Goal: Navigation & Orientation: Find specific page/section

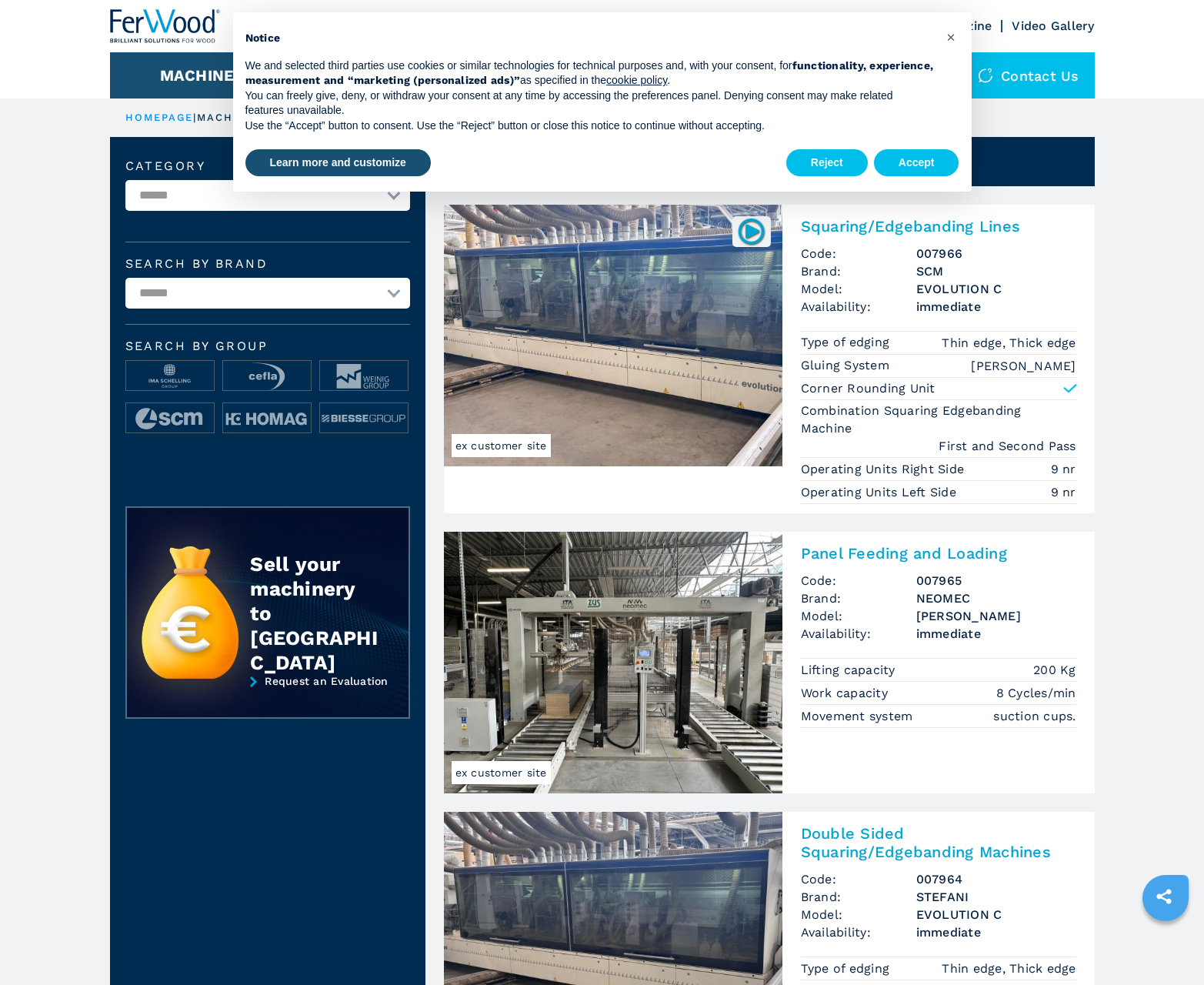
click at [916, 162] on button "Accept" at bounding box center [917, 163] width 86 height 28
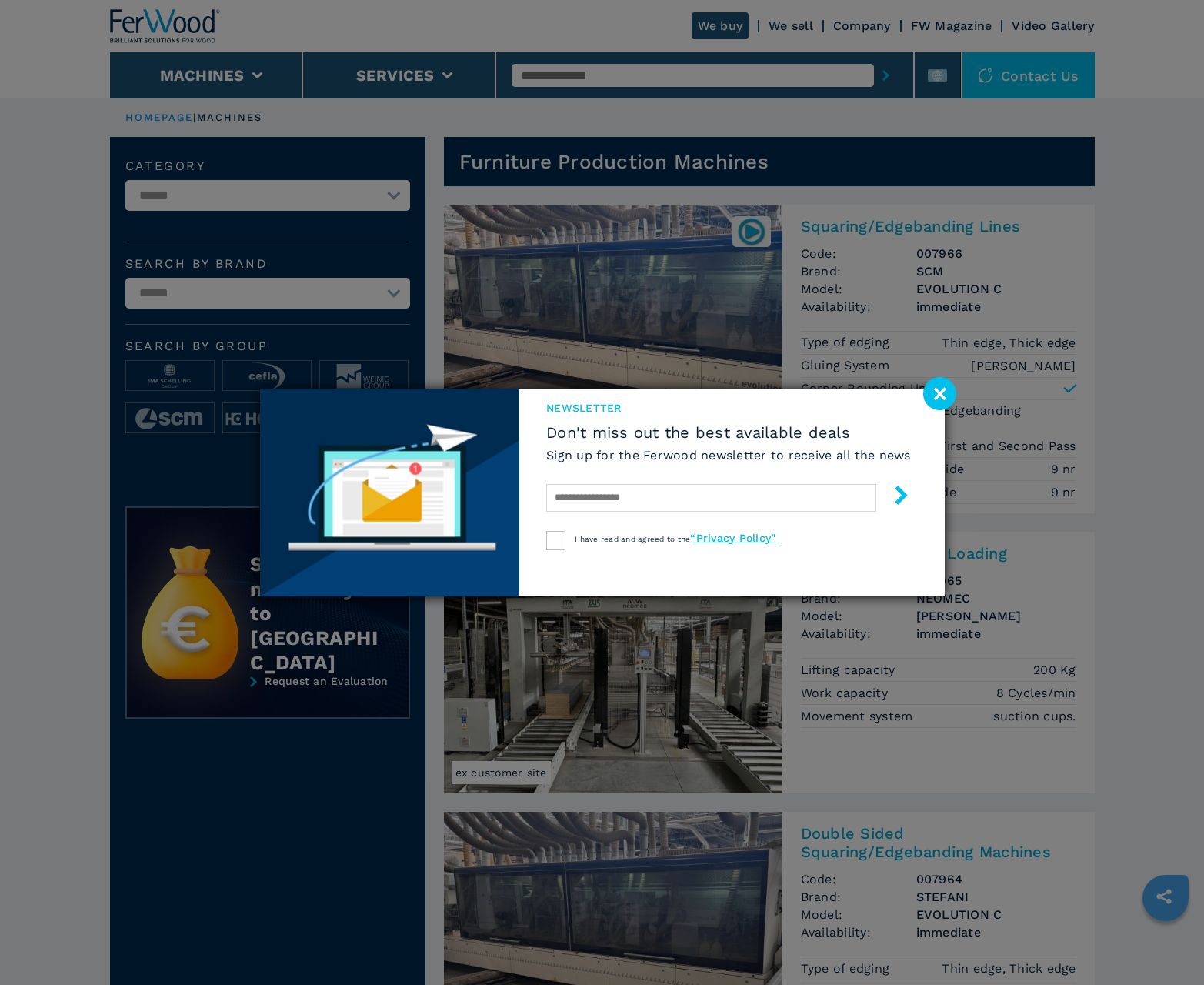
scroll to position [1539, 0]
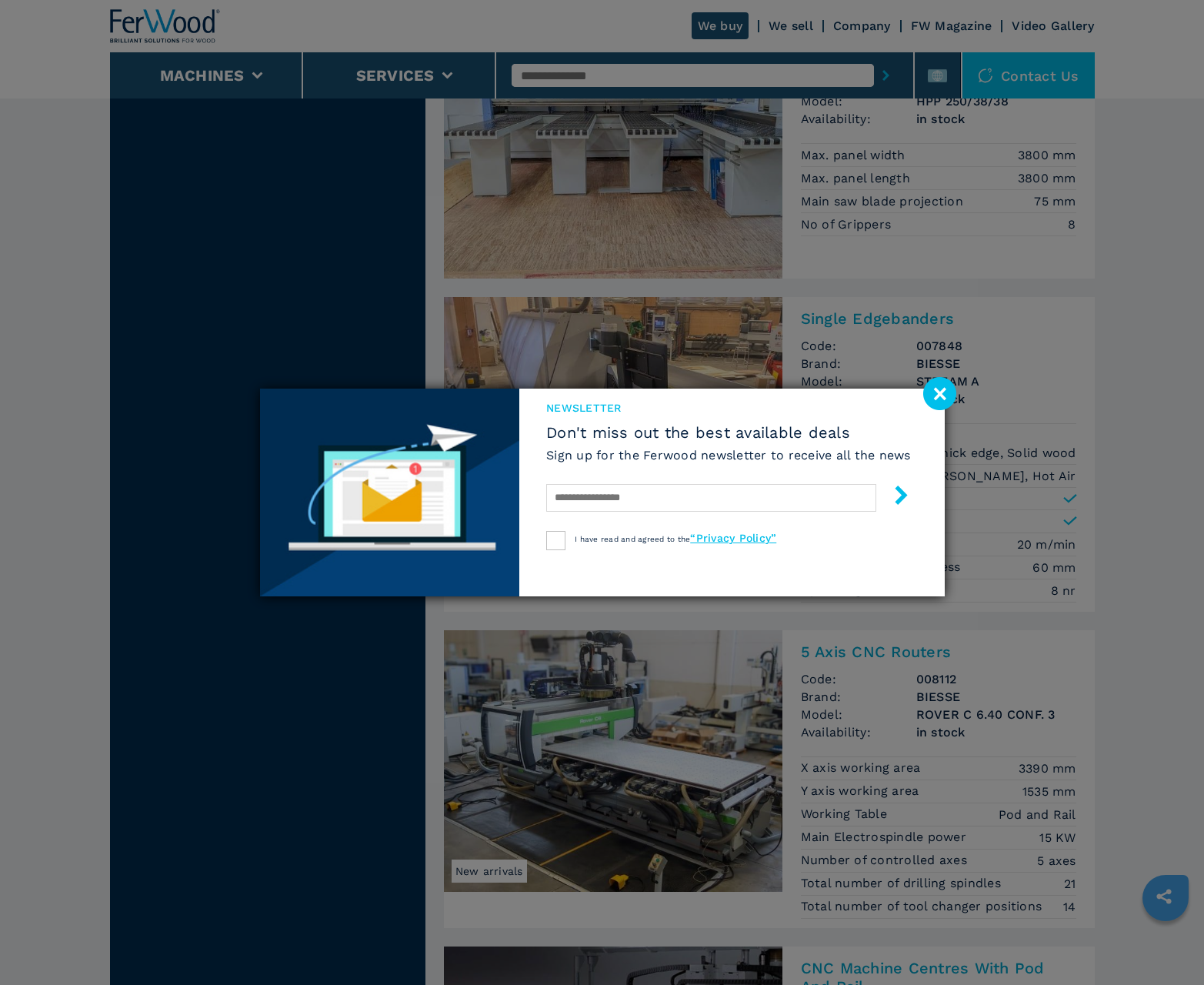
click at [939, 393] on image at bounding box center [939, 393] width 33 height 33
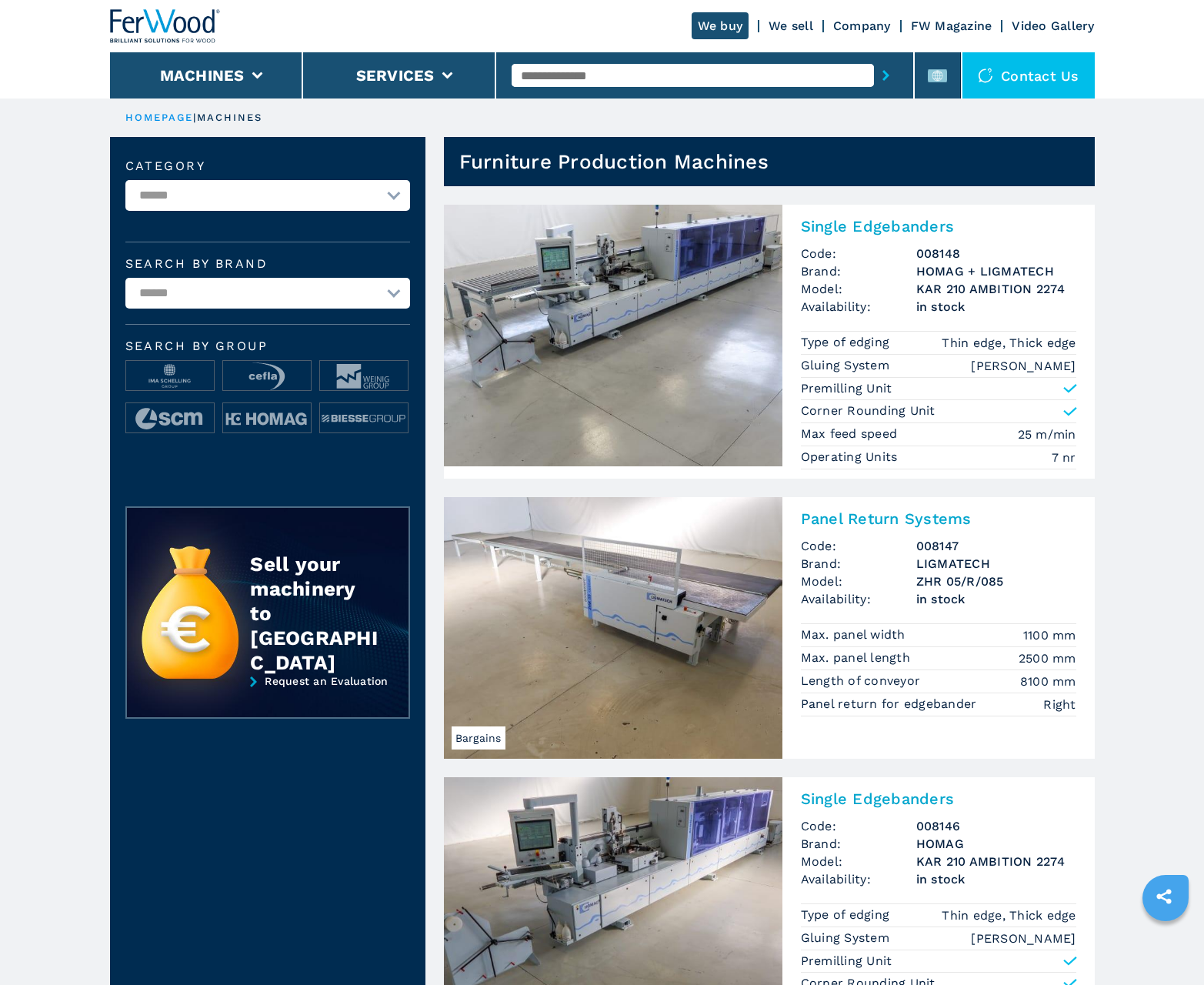
scroll to position [1539, 0]
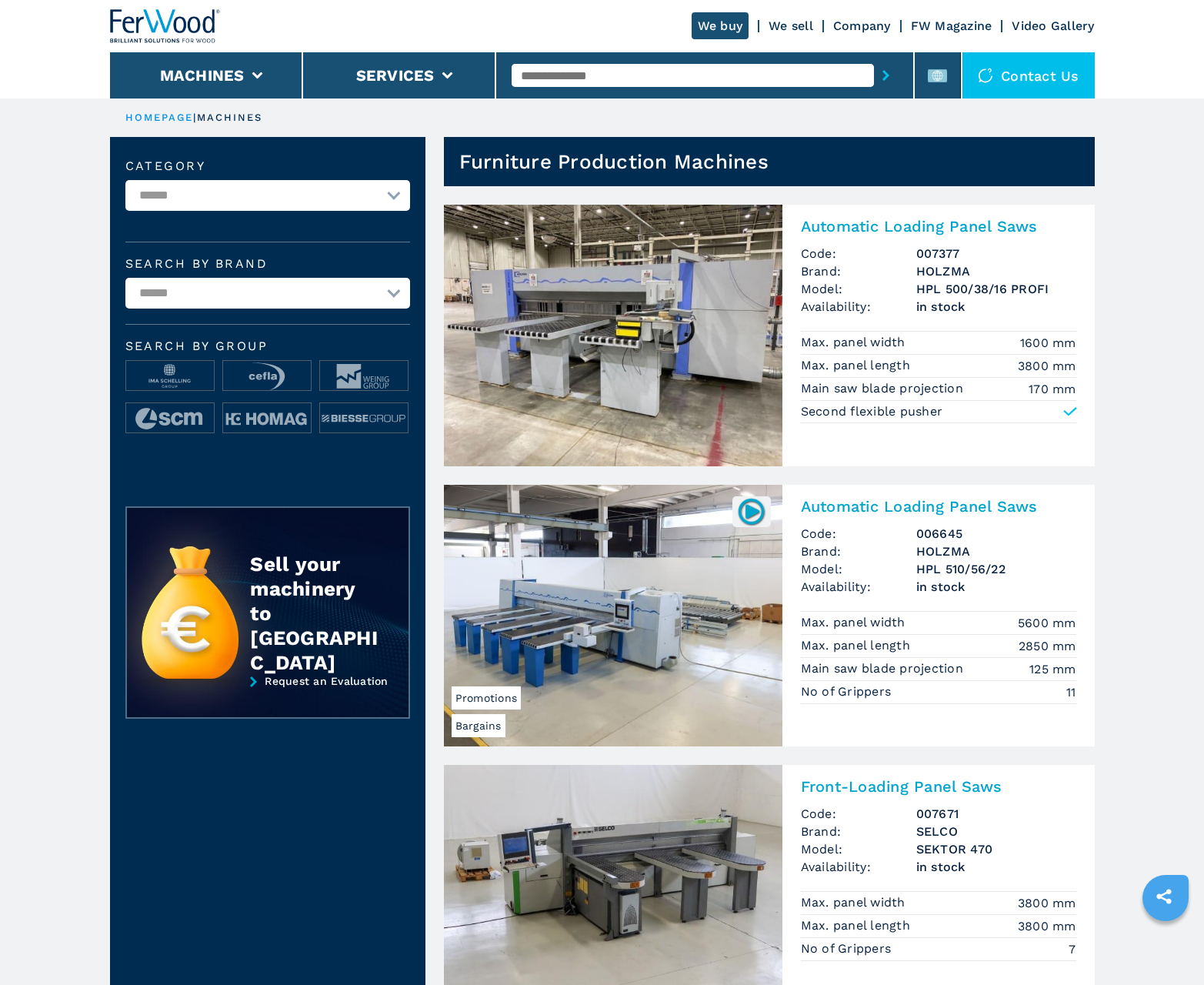
scroll to position [1539, 0]
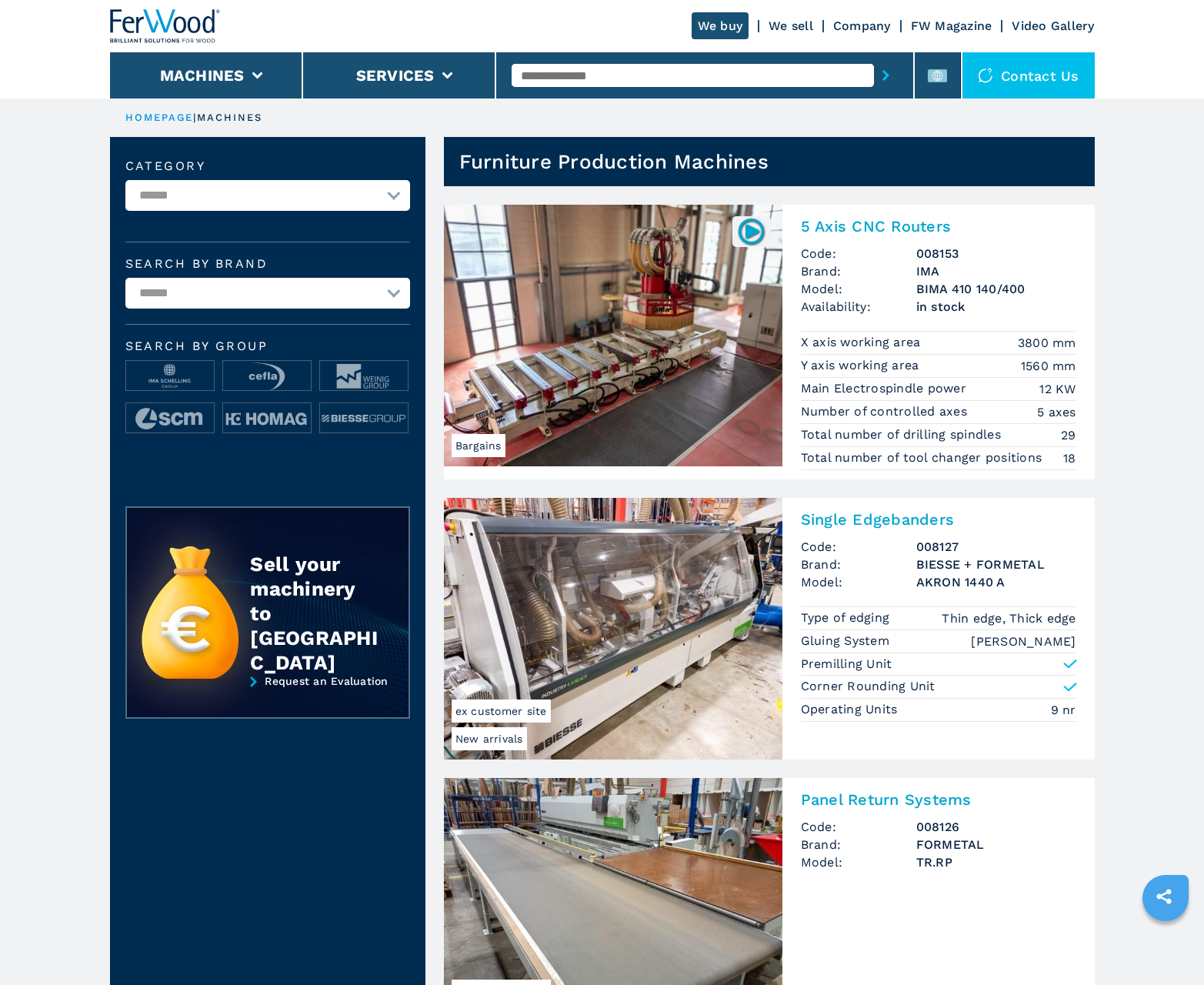
scroll to position [1539, 0]
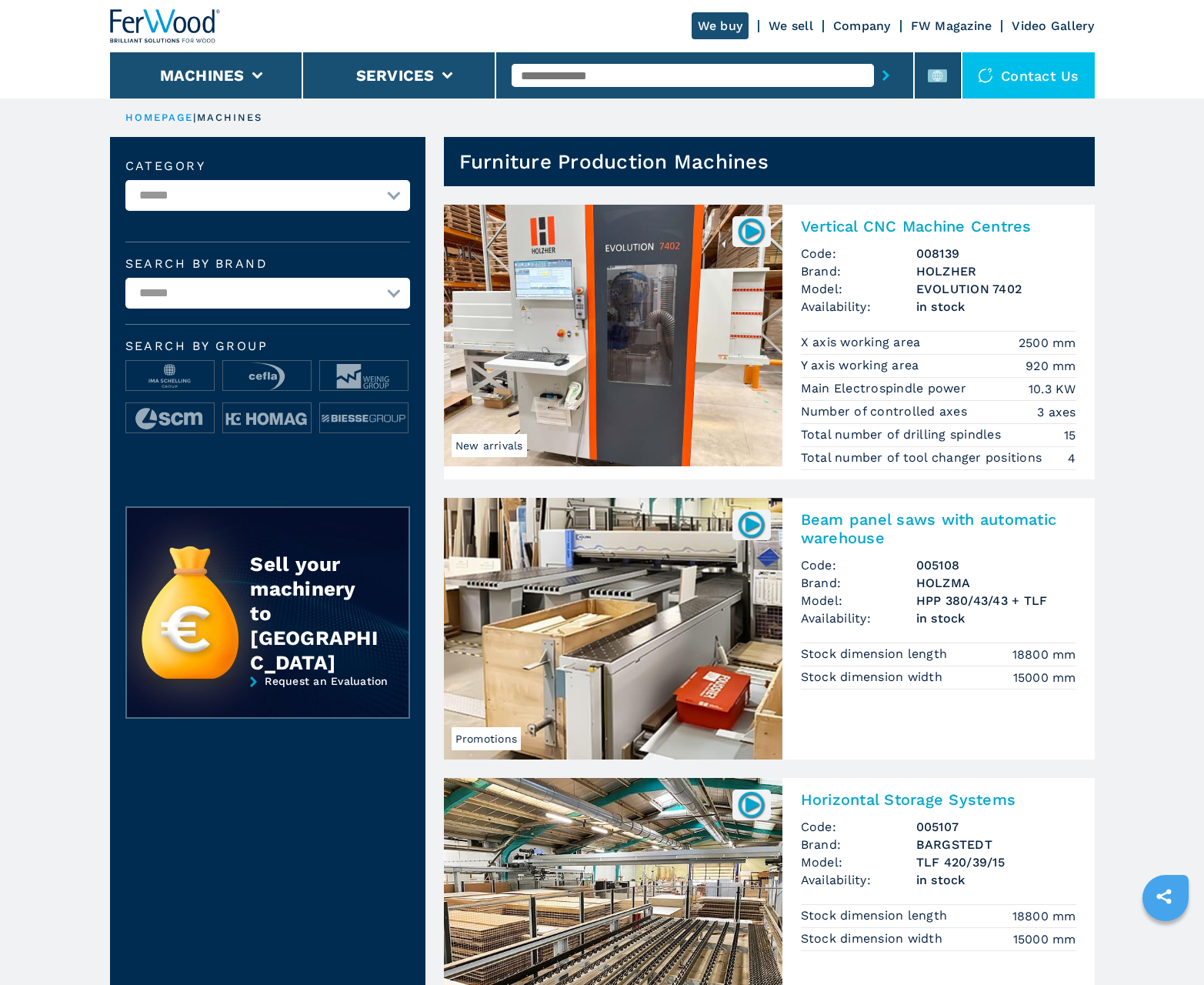
scroll to position [1539, 0]
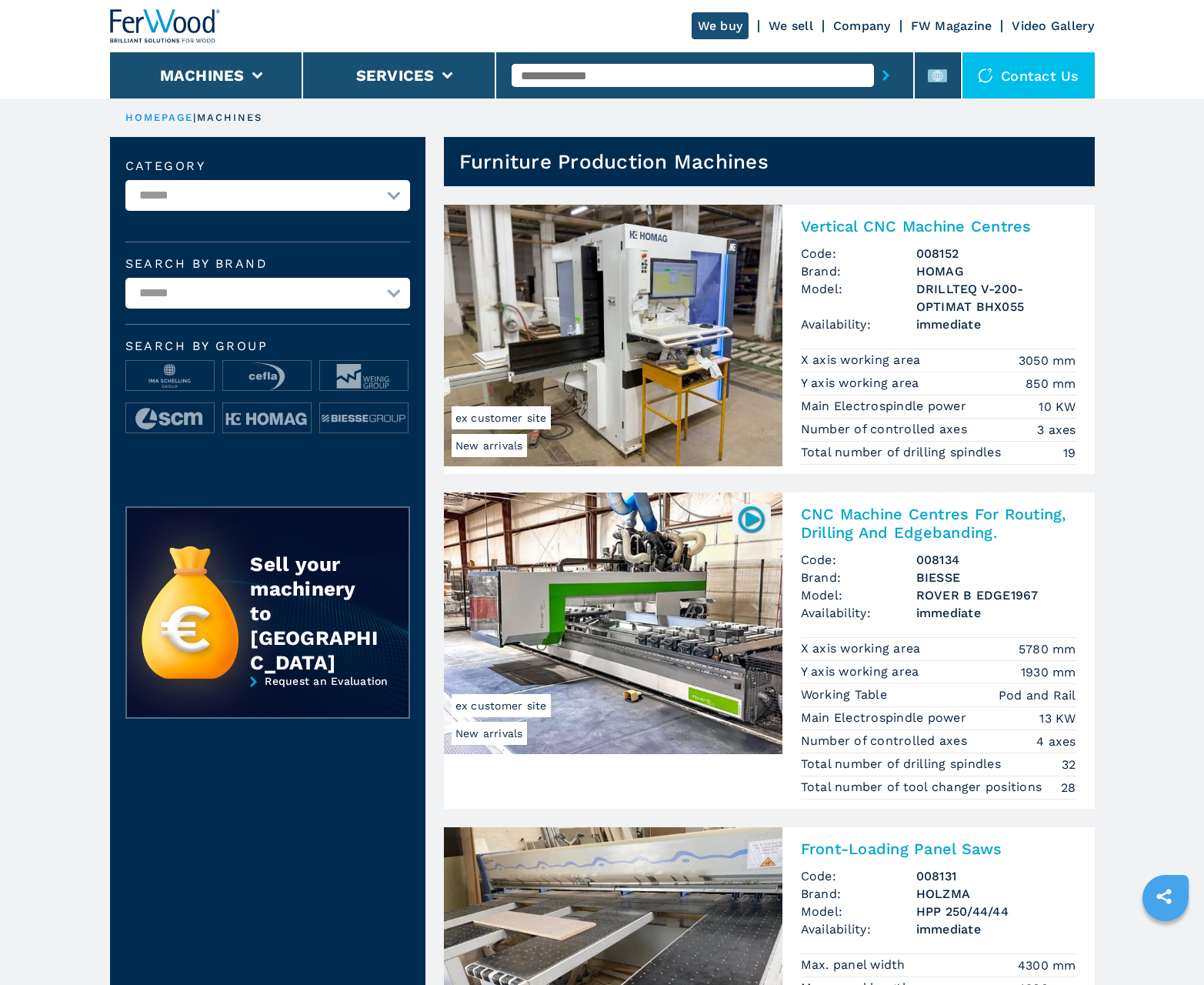
scroll to position [1539, 0]
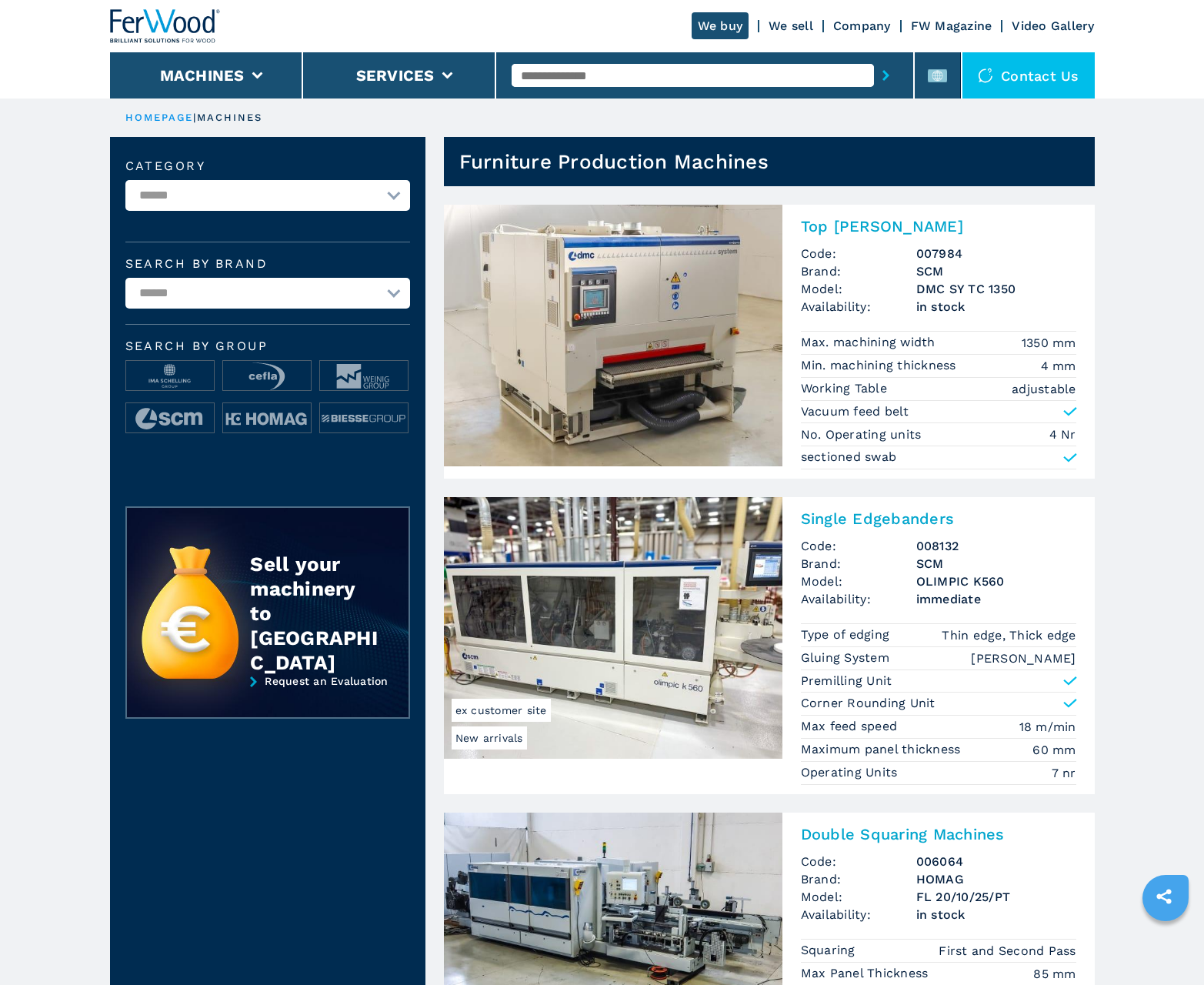
scroll to position [1539, 0]
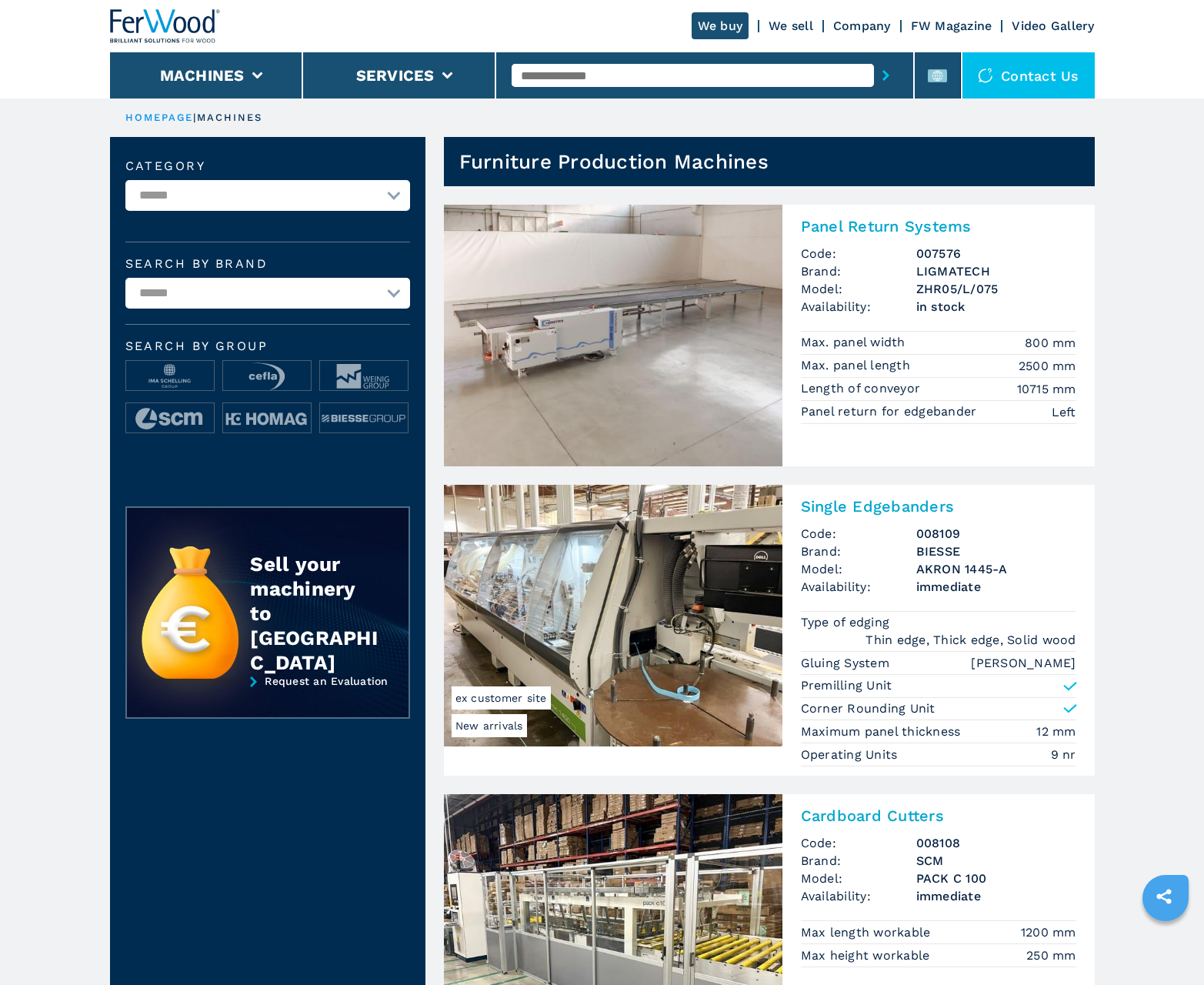
scroll to position [1539, 0]
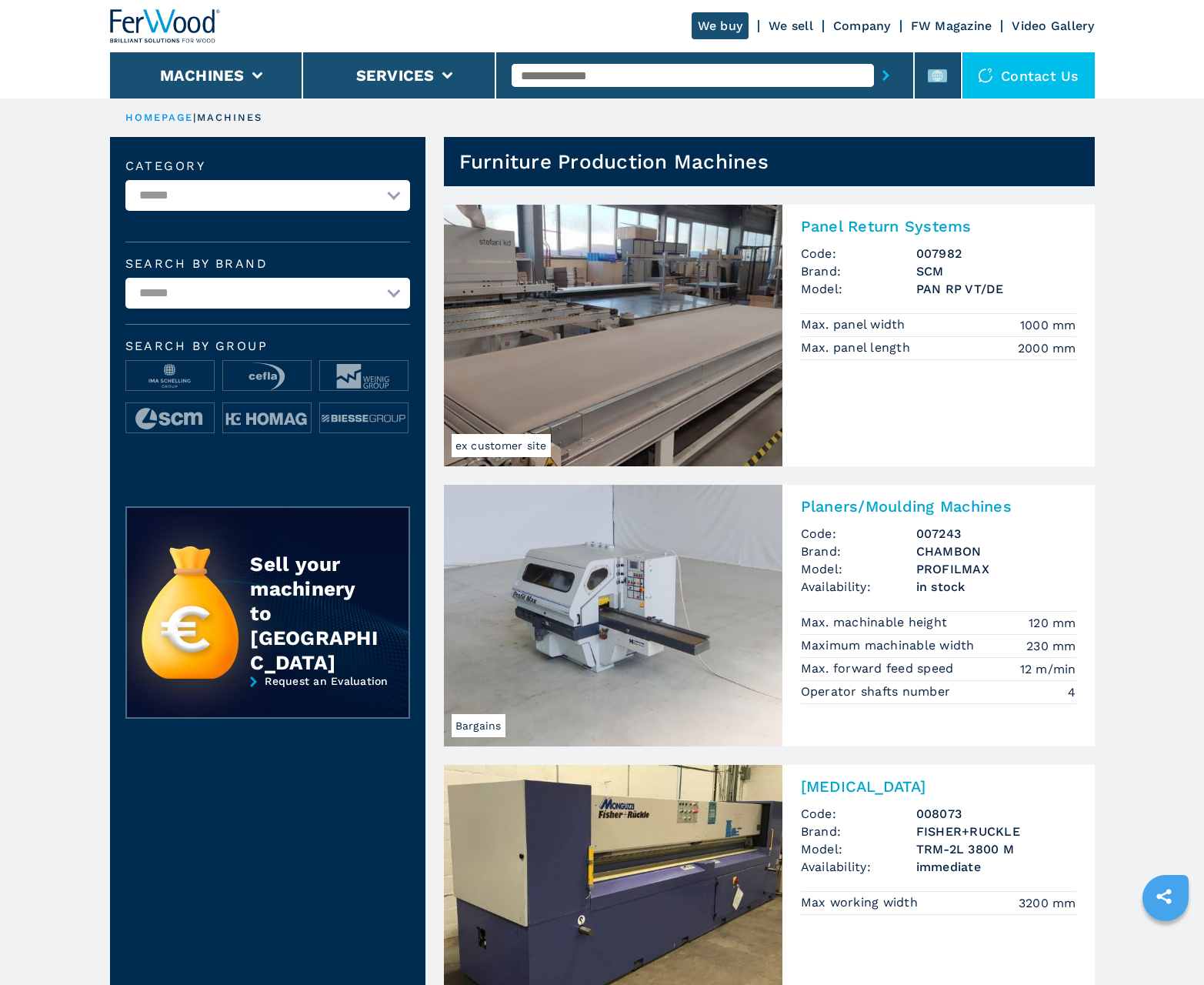
scroll to position [1539, 0]
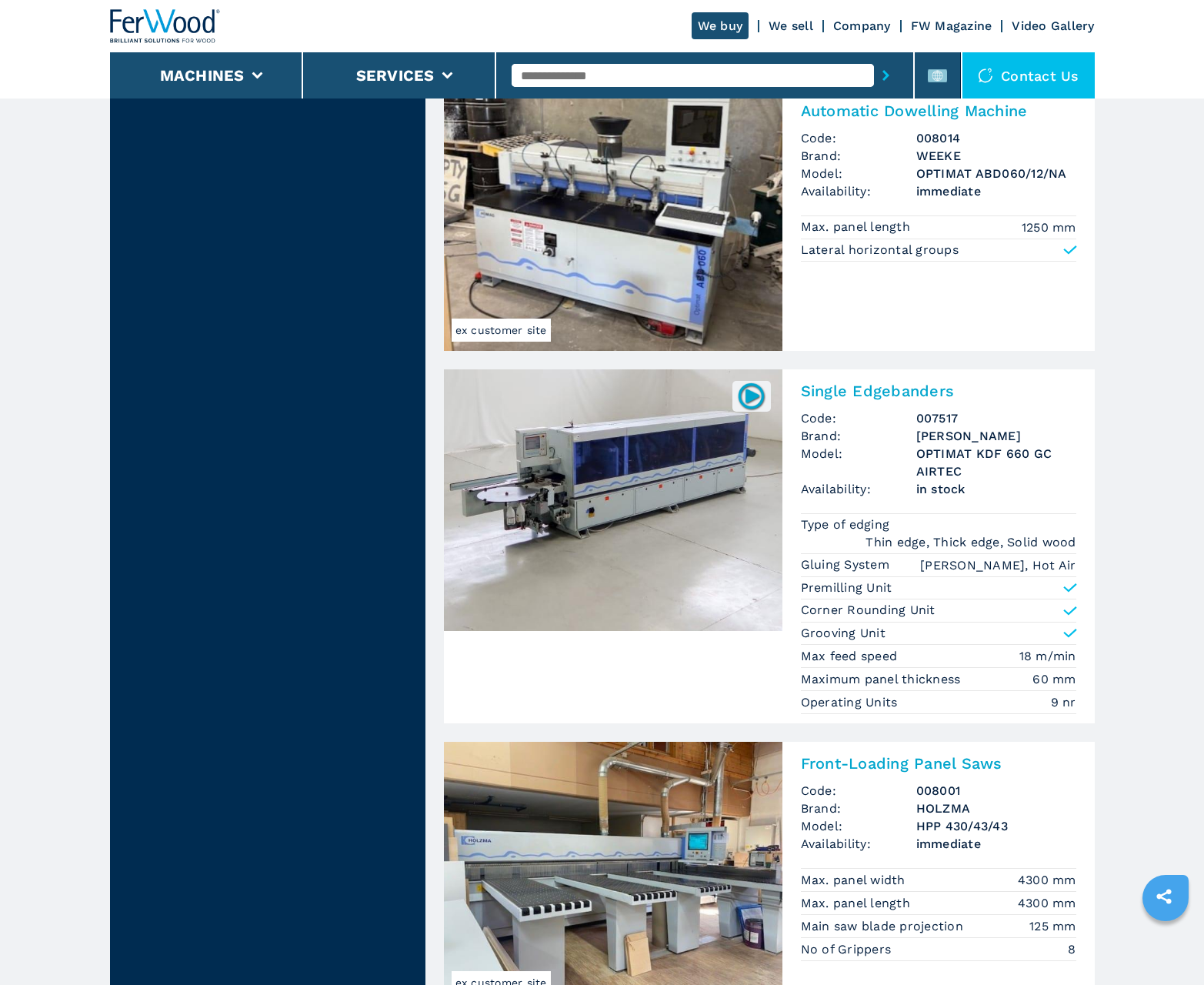
scroll to position [3218, 0]
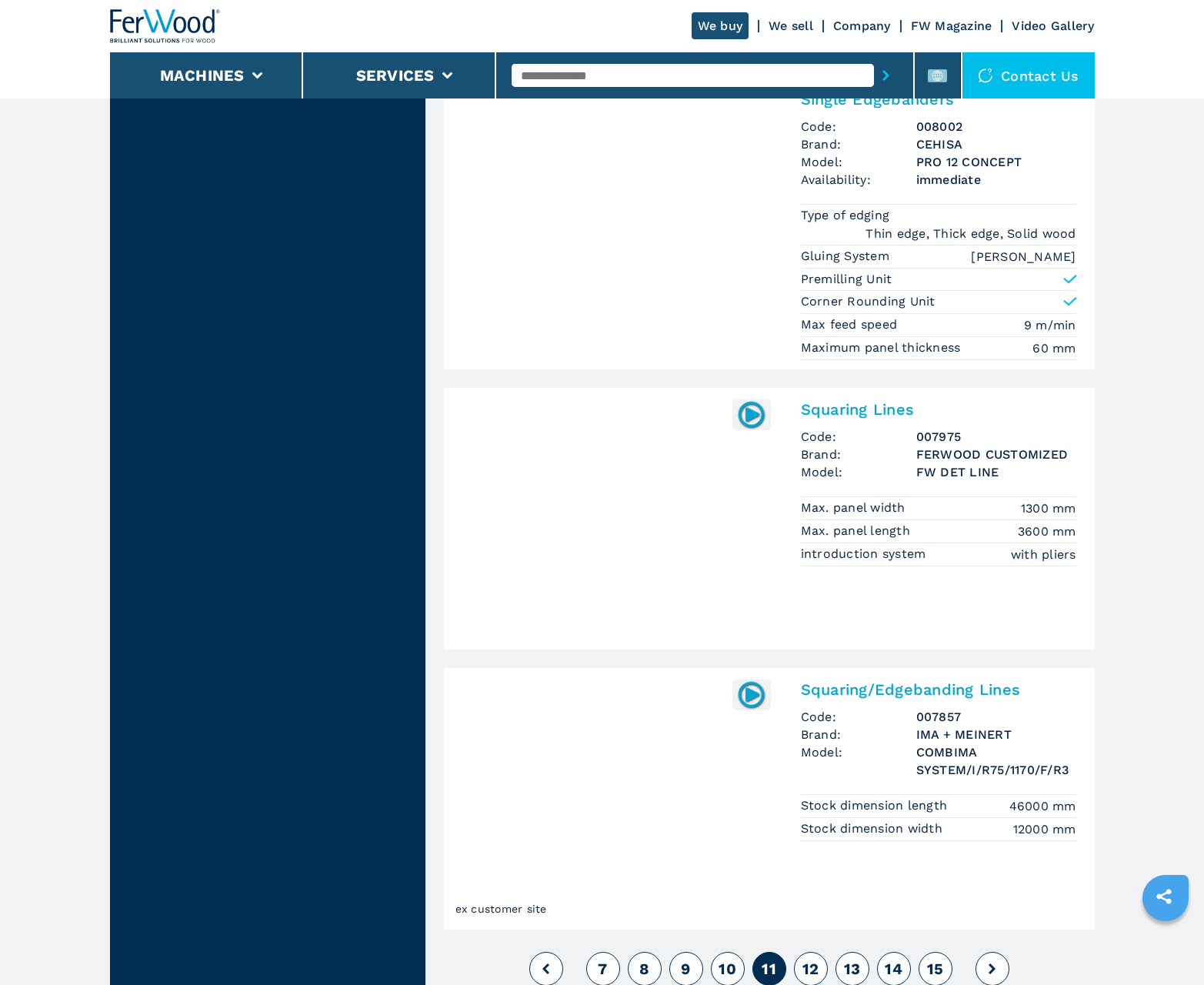
click at [810, 968] on span "12" at bounding box center [811, 969] width 17 height 18
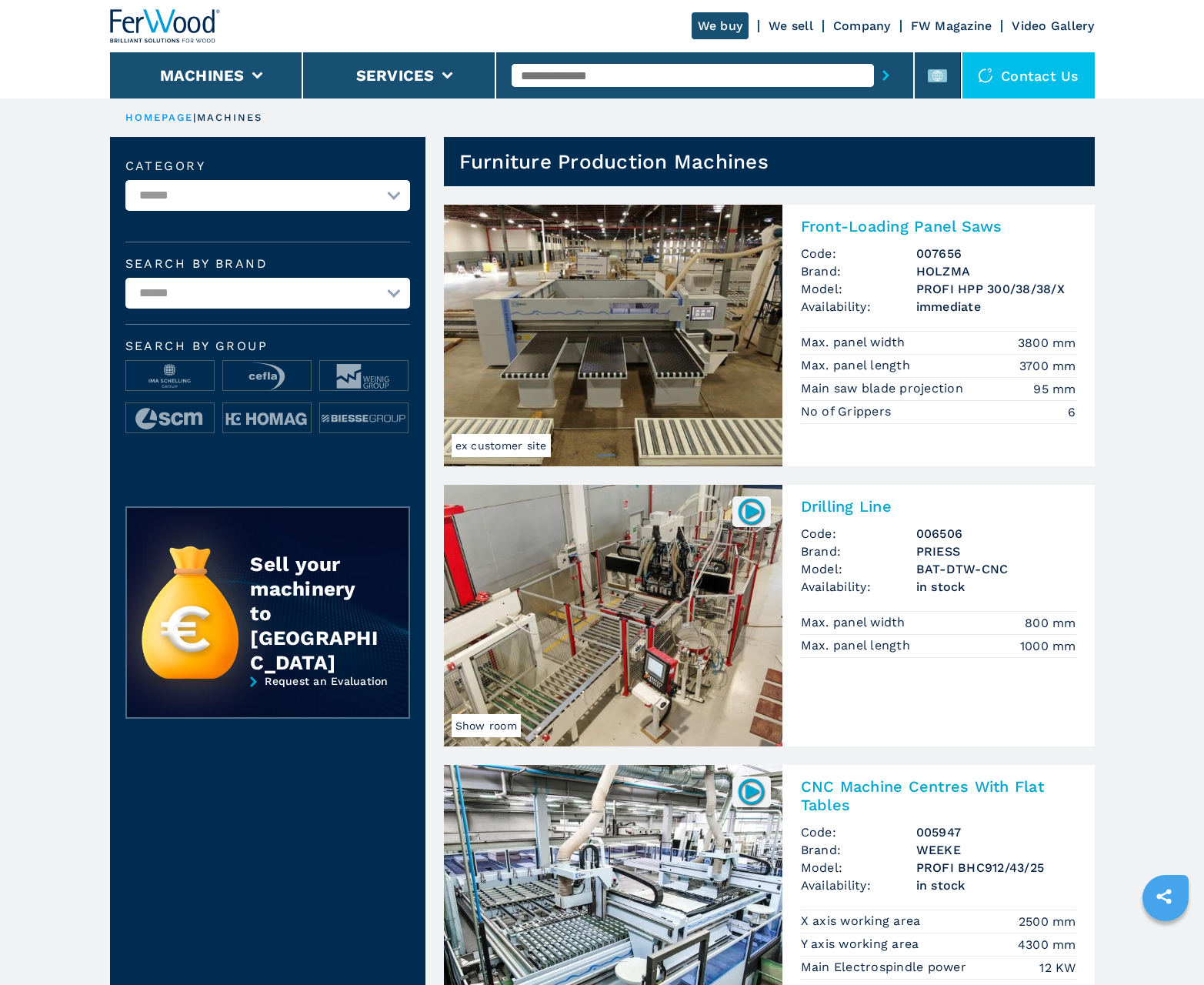
scroll to position [1539, 0]
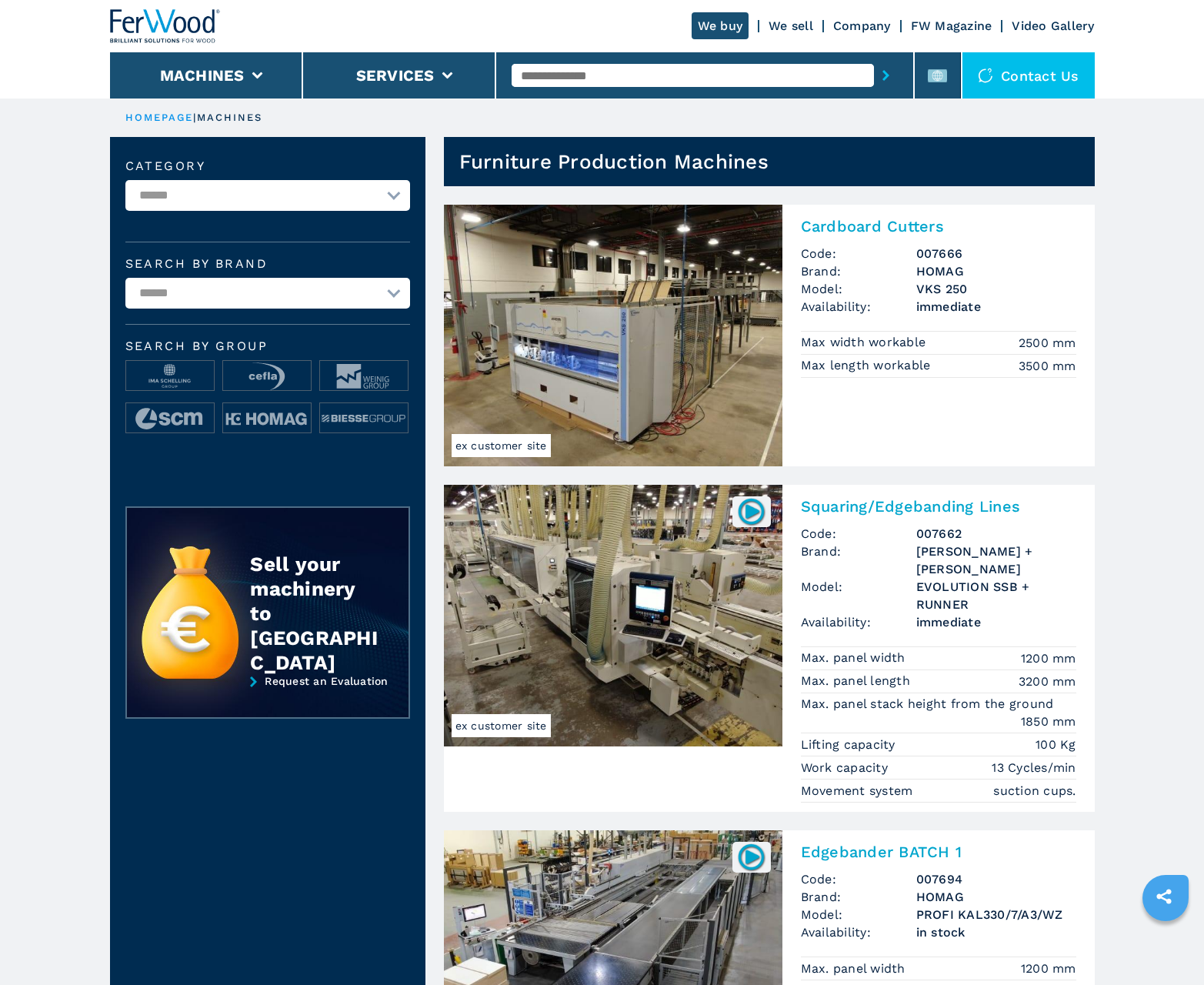
scroll to position [1539, 0]
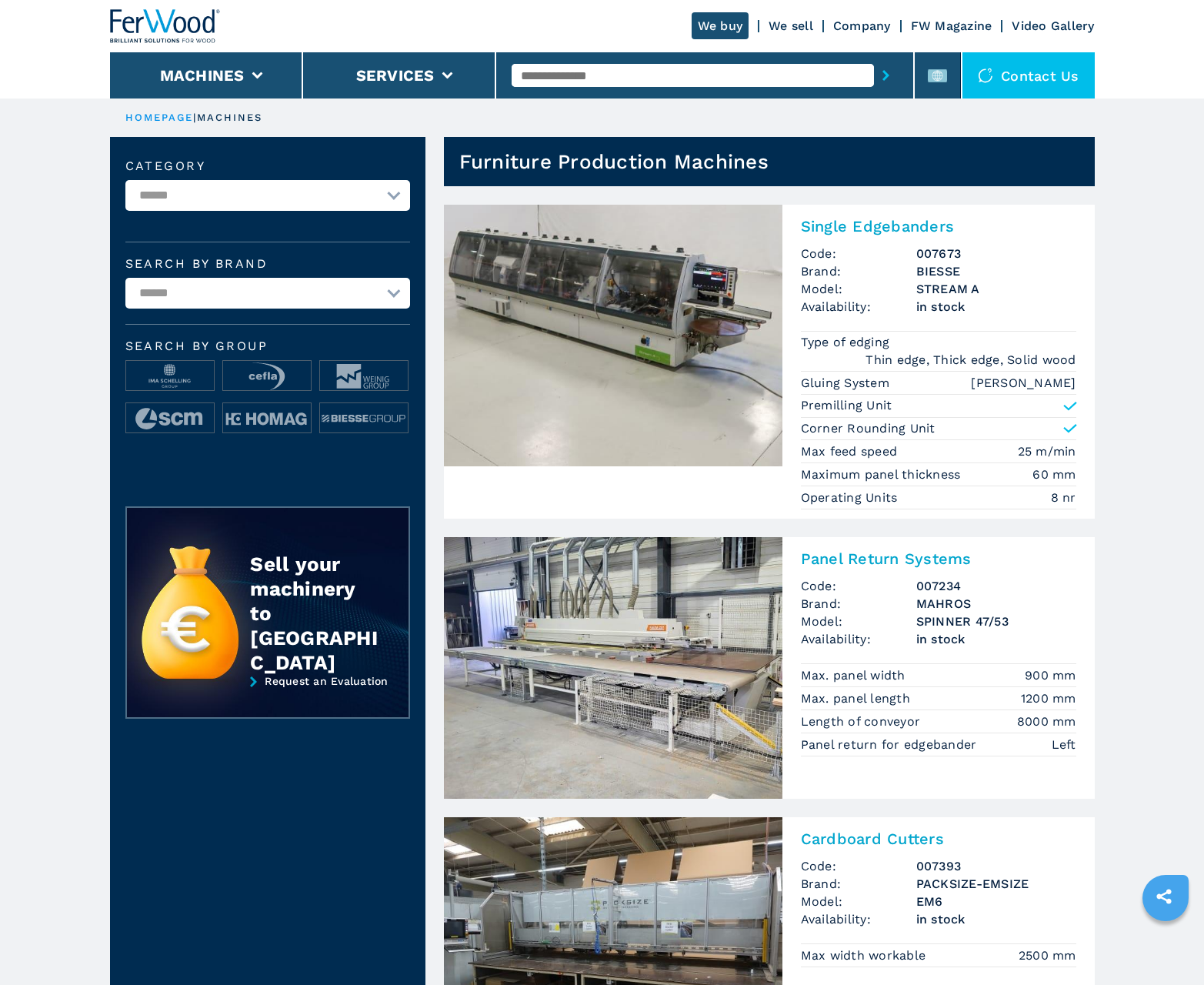
scroll to position [1539, 0]
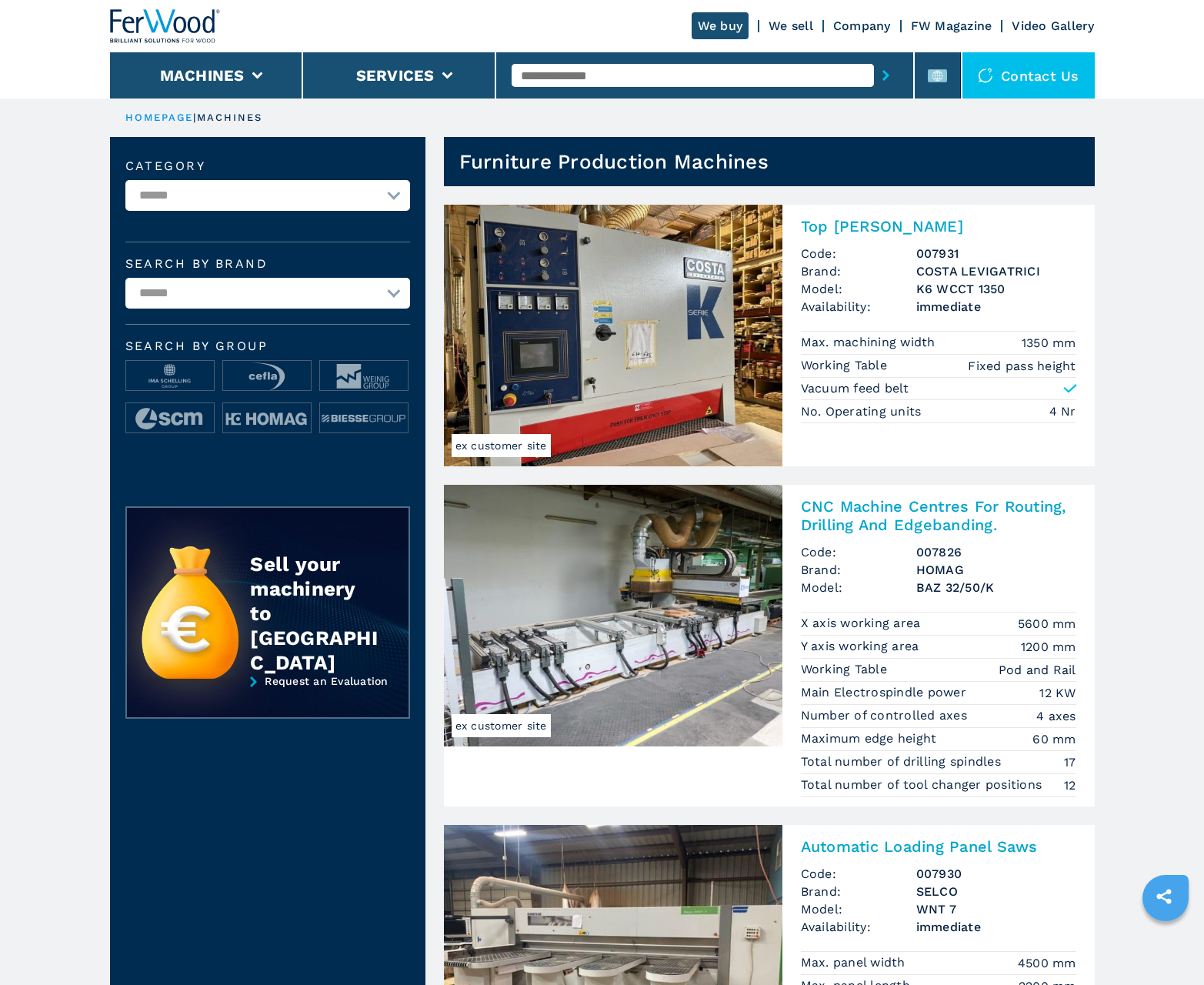
scroll to position [1539, 0]
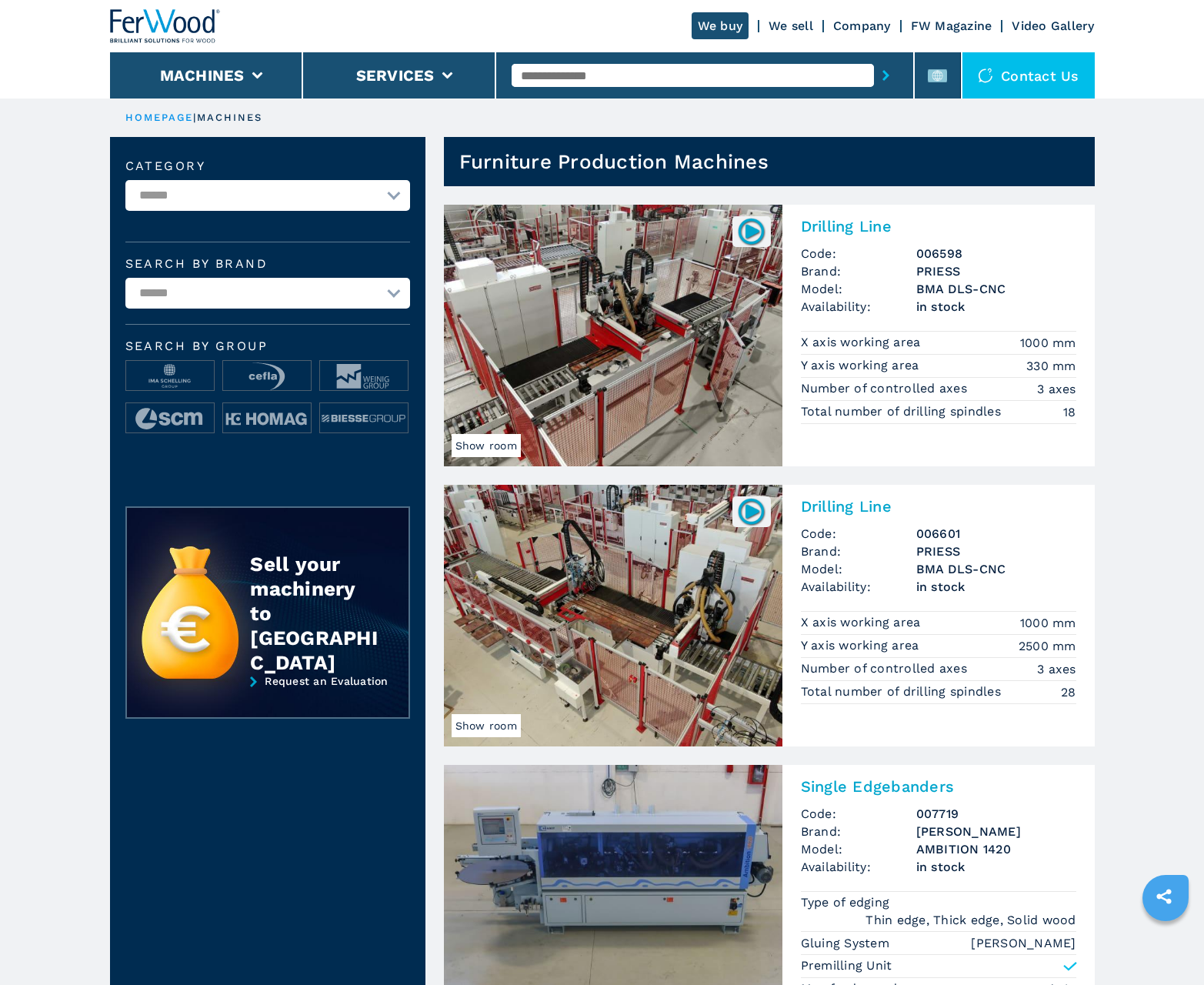
scroll to position [1539, 0]
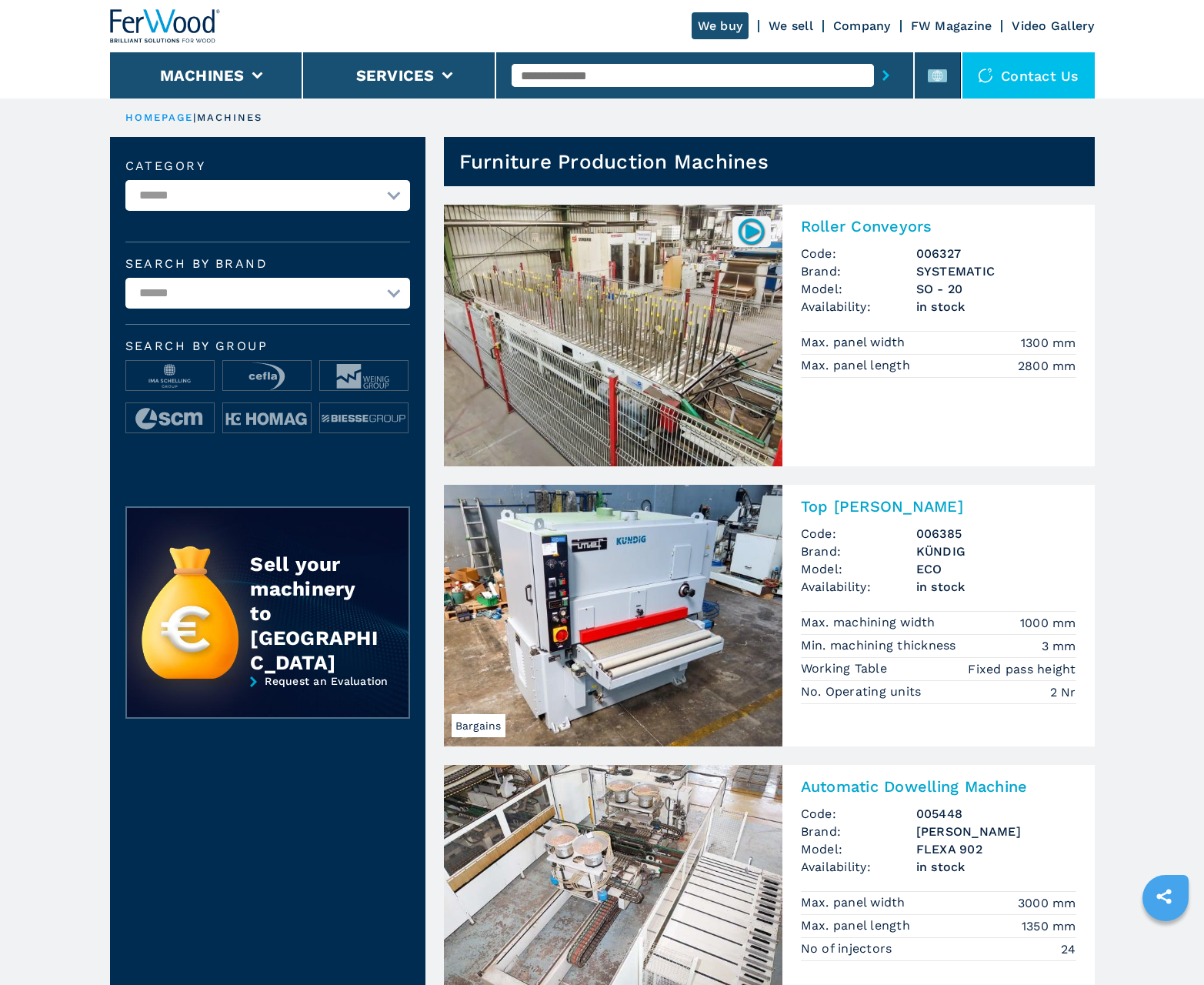
scroll to position [1539, 0]
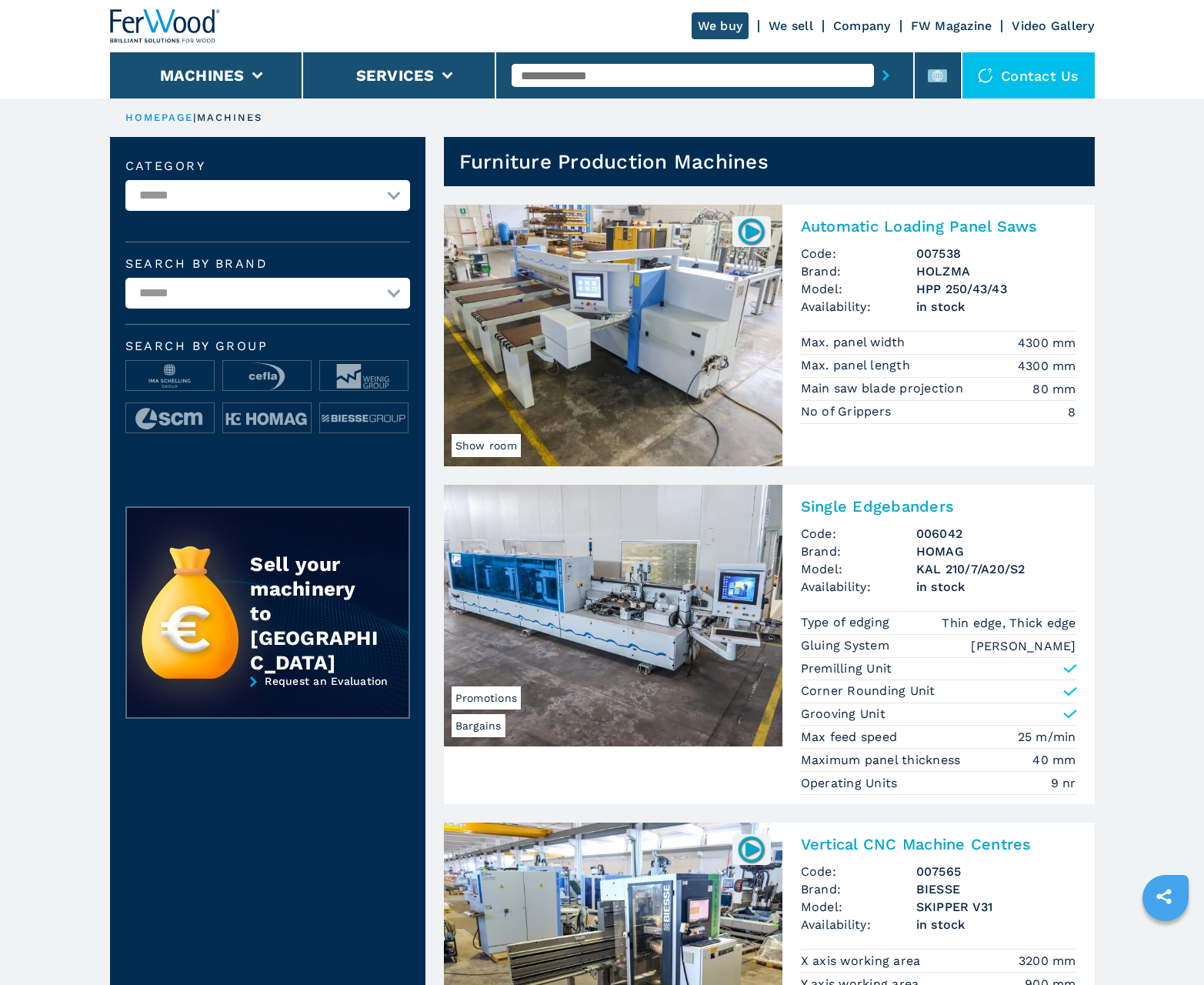
scroll to position [1539, 0]
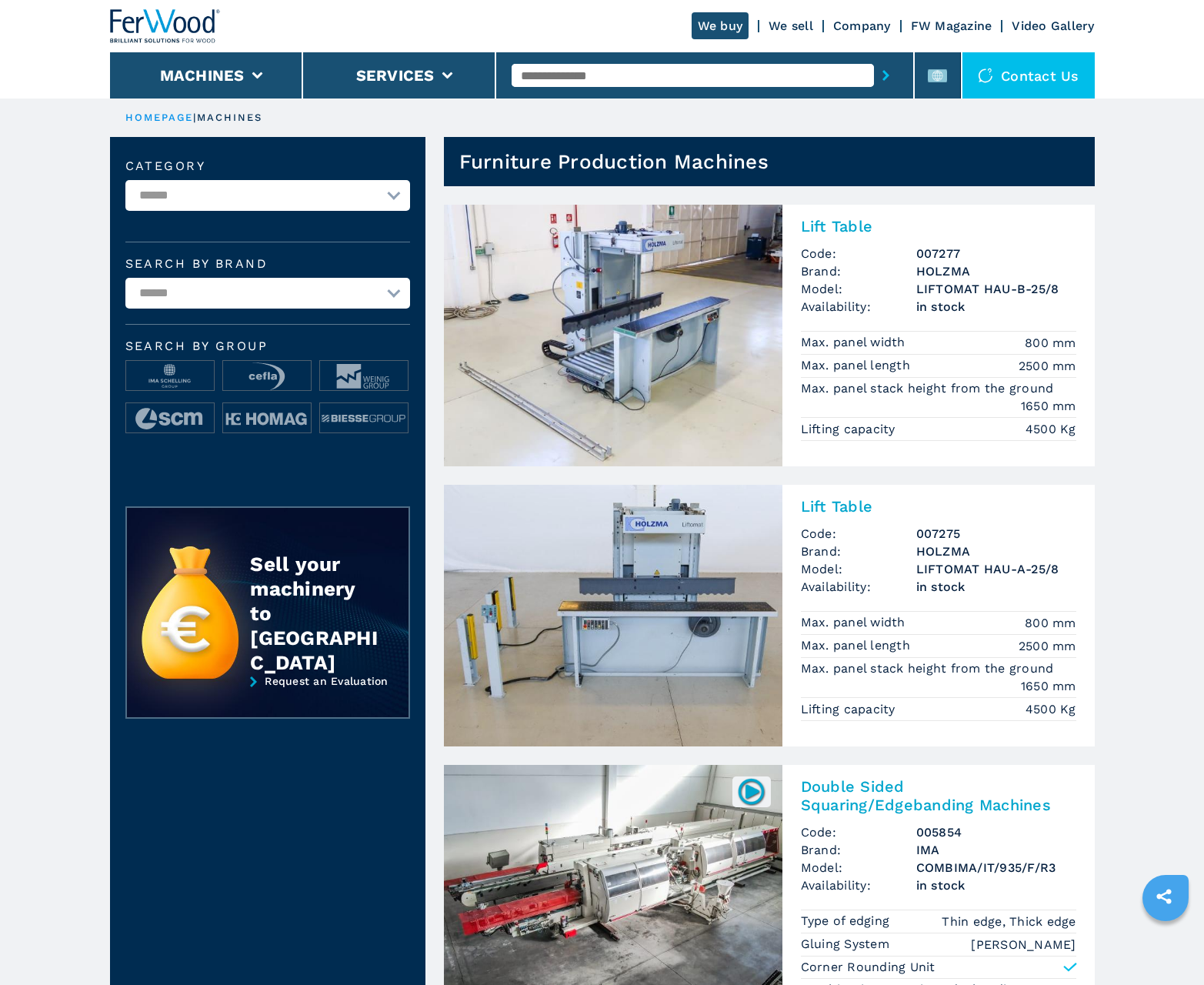
scroll to position [1539, 0]
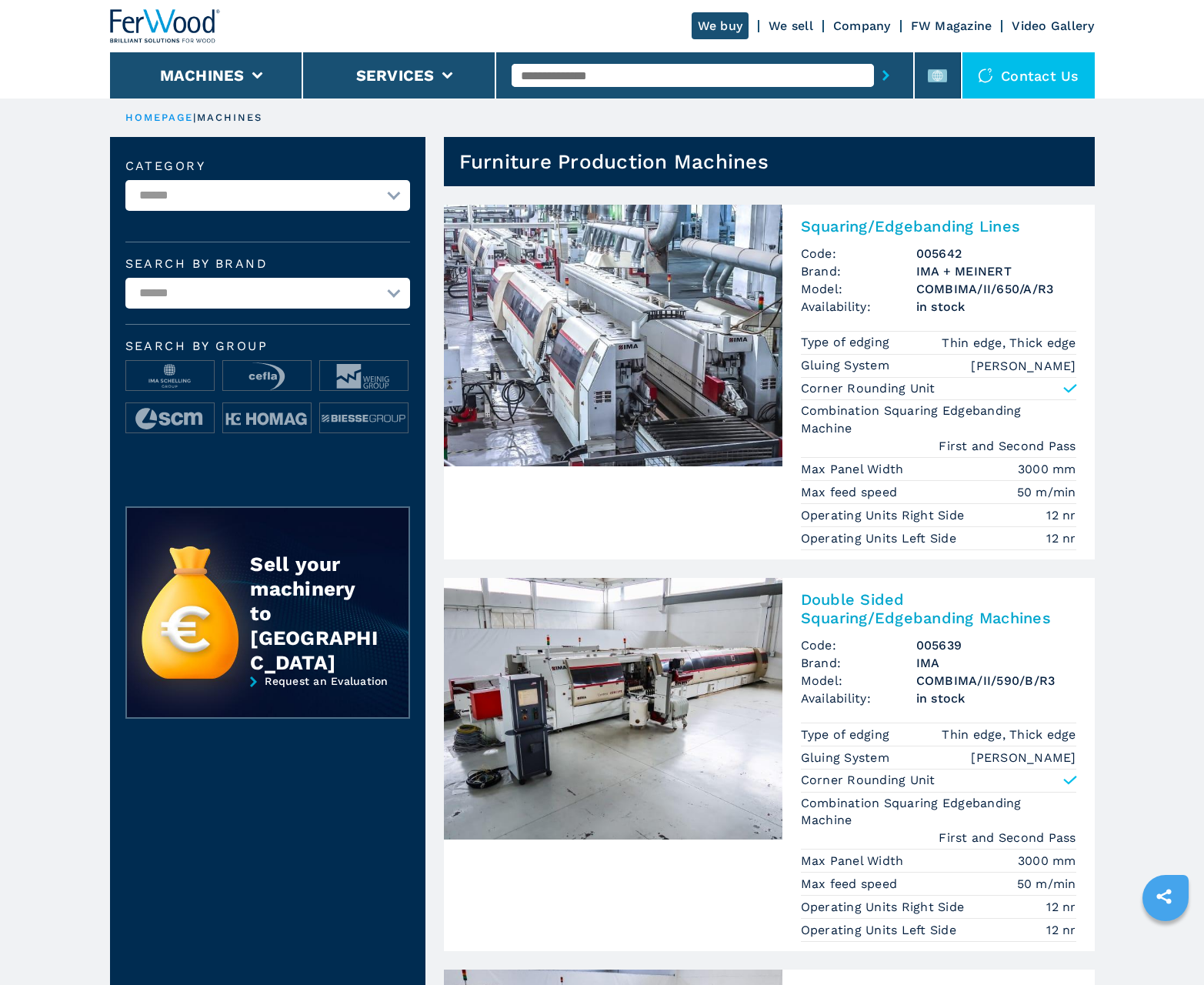
scroll to position [1539, 0]
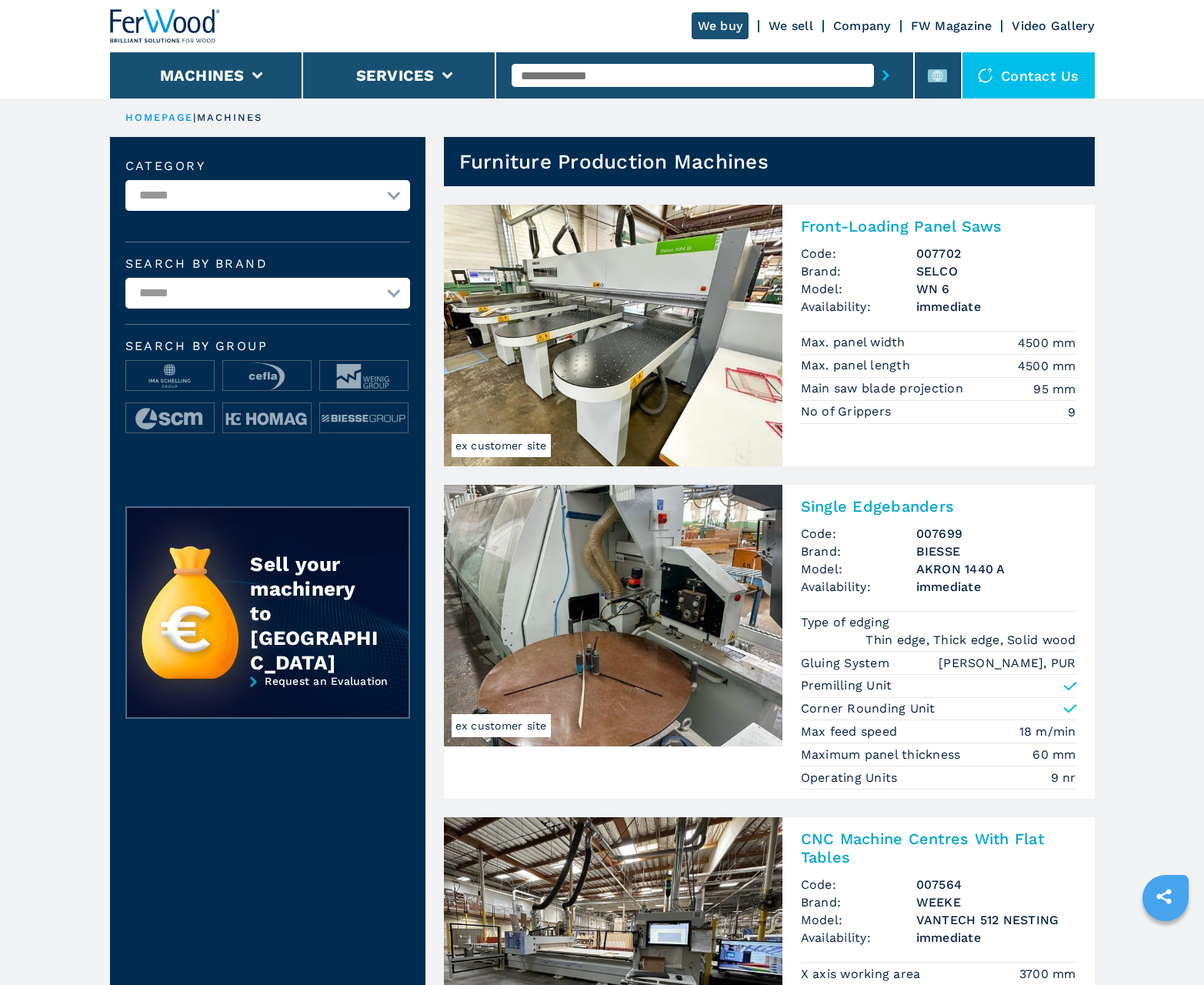
scroll to position [1539, 0]
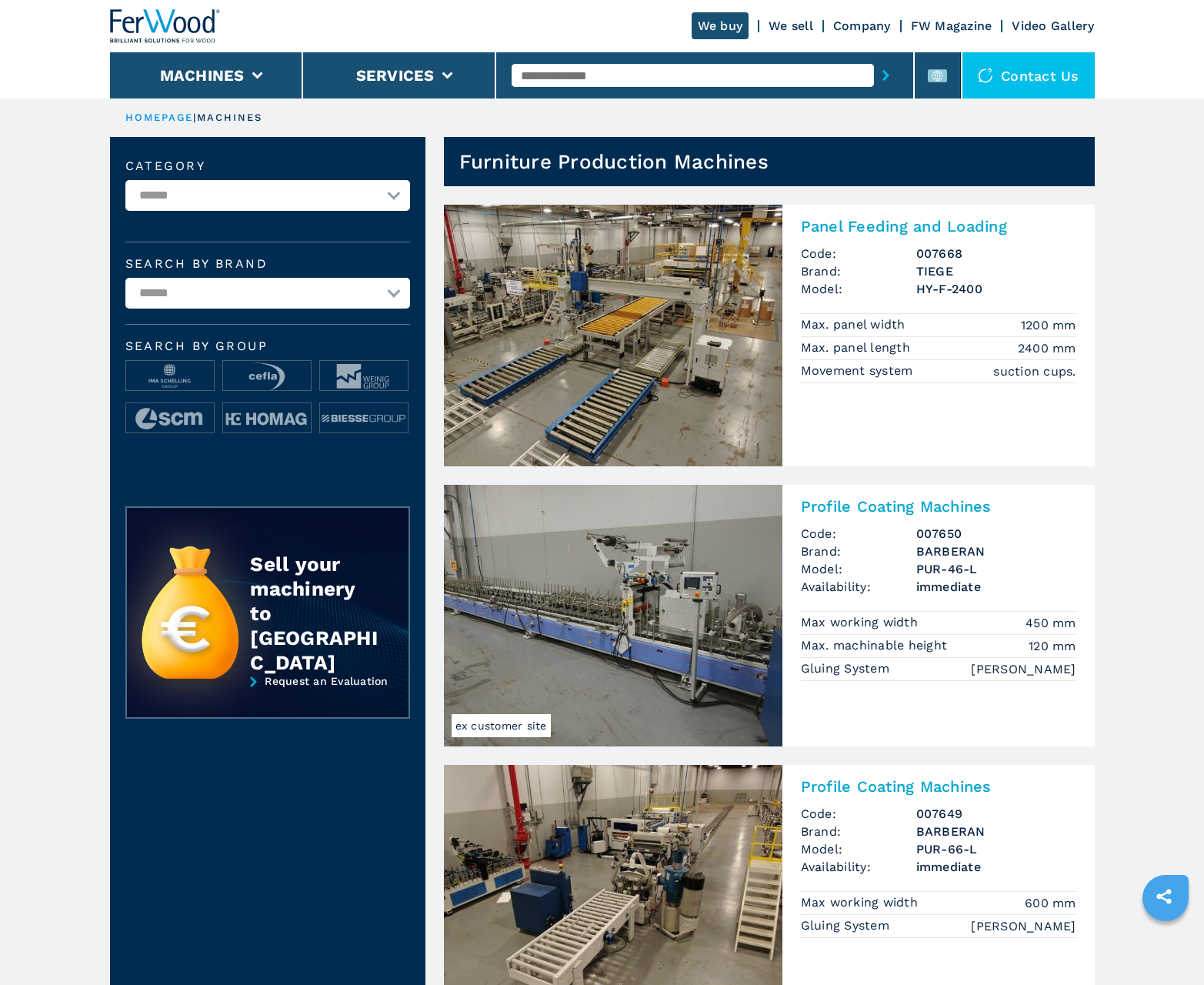
scroll to position [1539, 0]
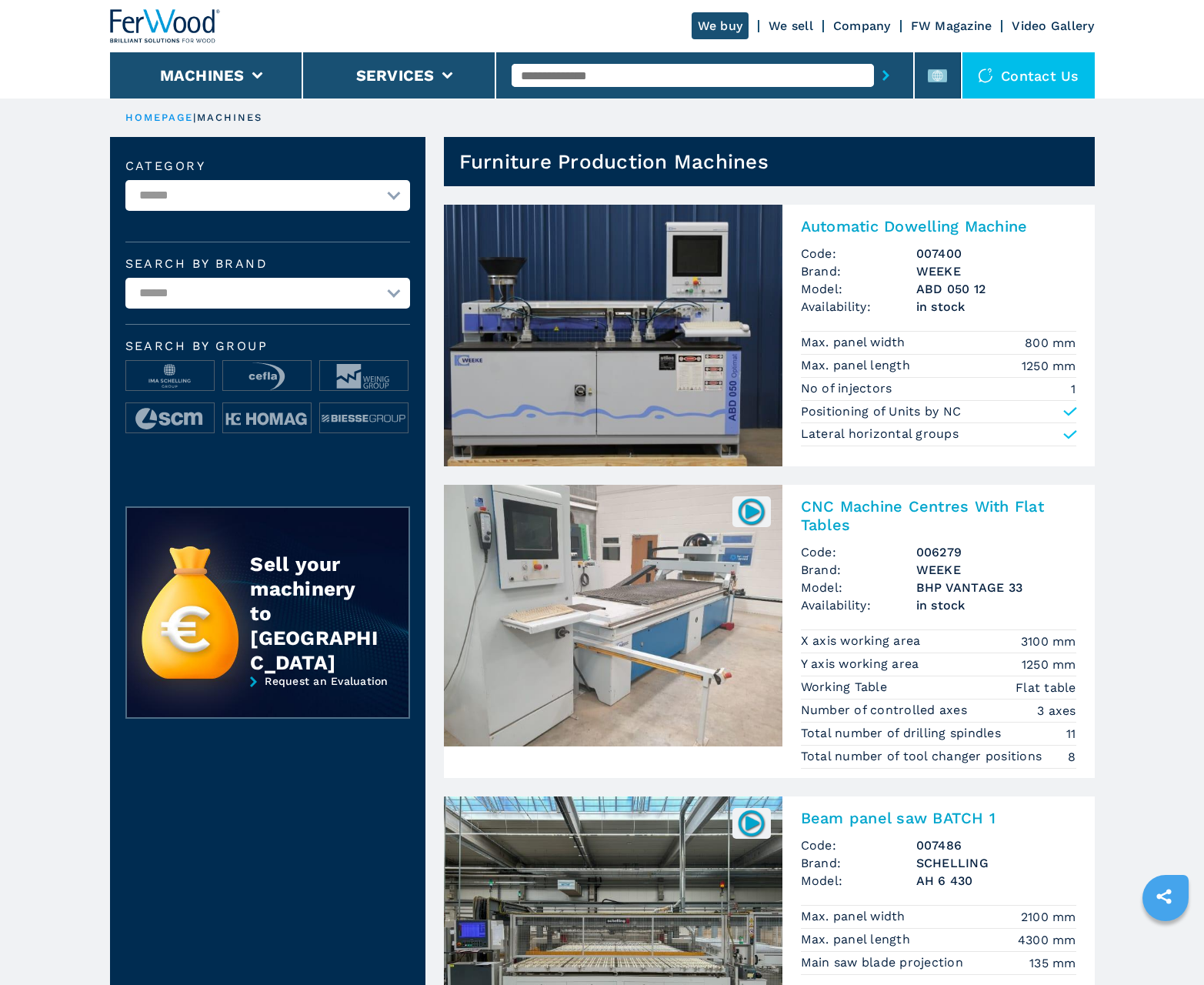
scroll to position [1539, 0]
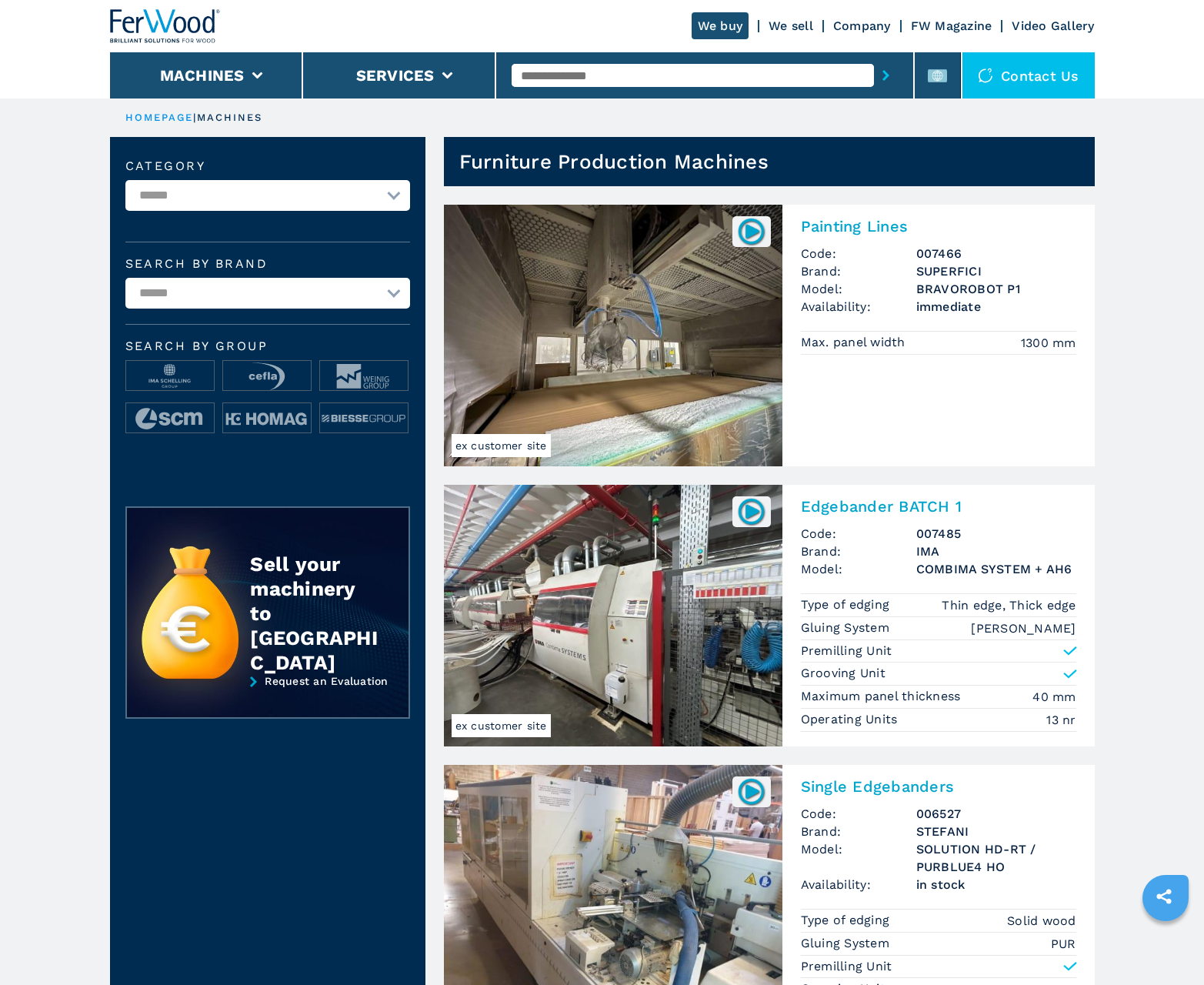
scroll to position [1539, 0]
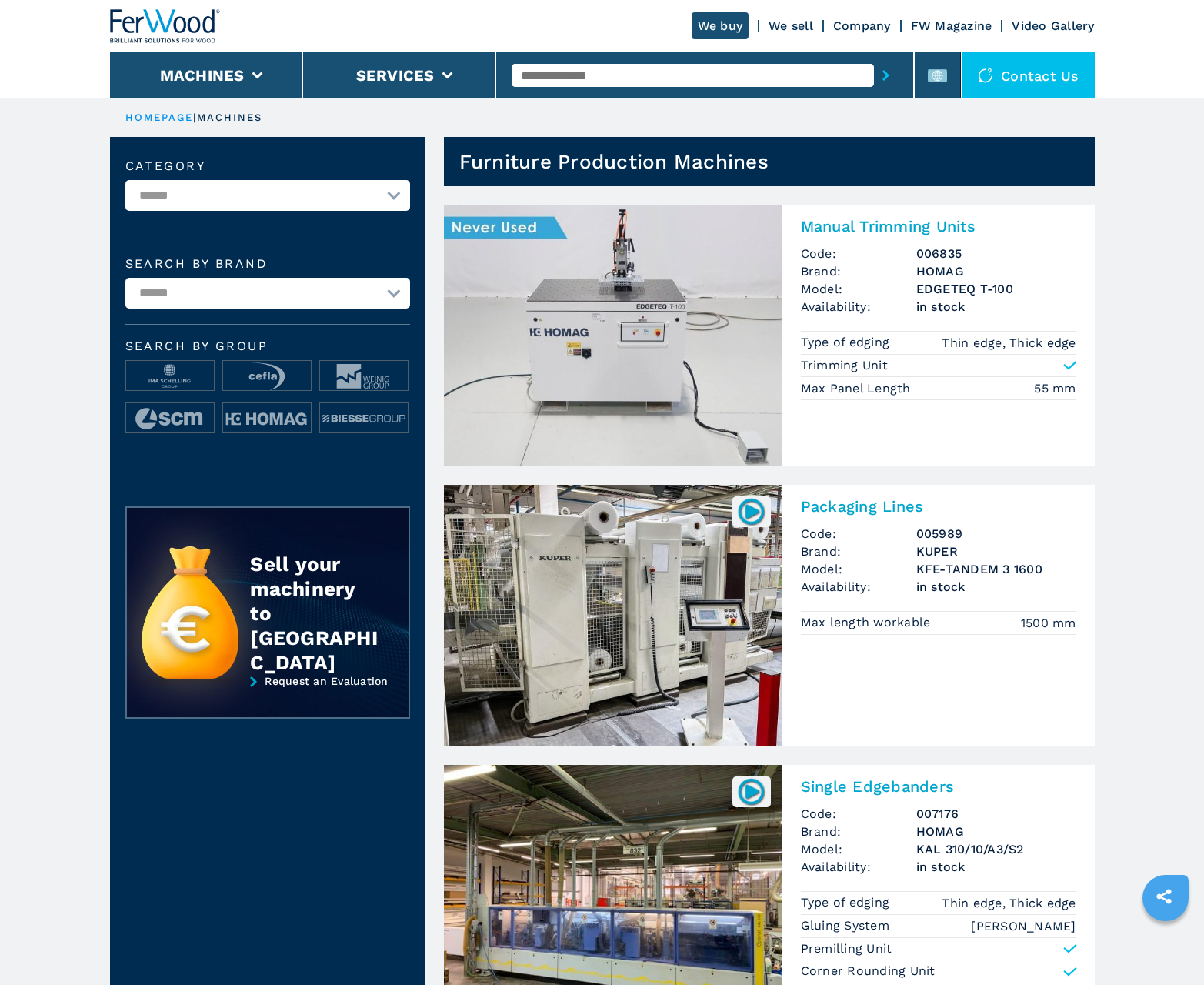
scroll to position [1539, 0]
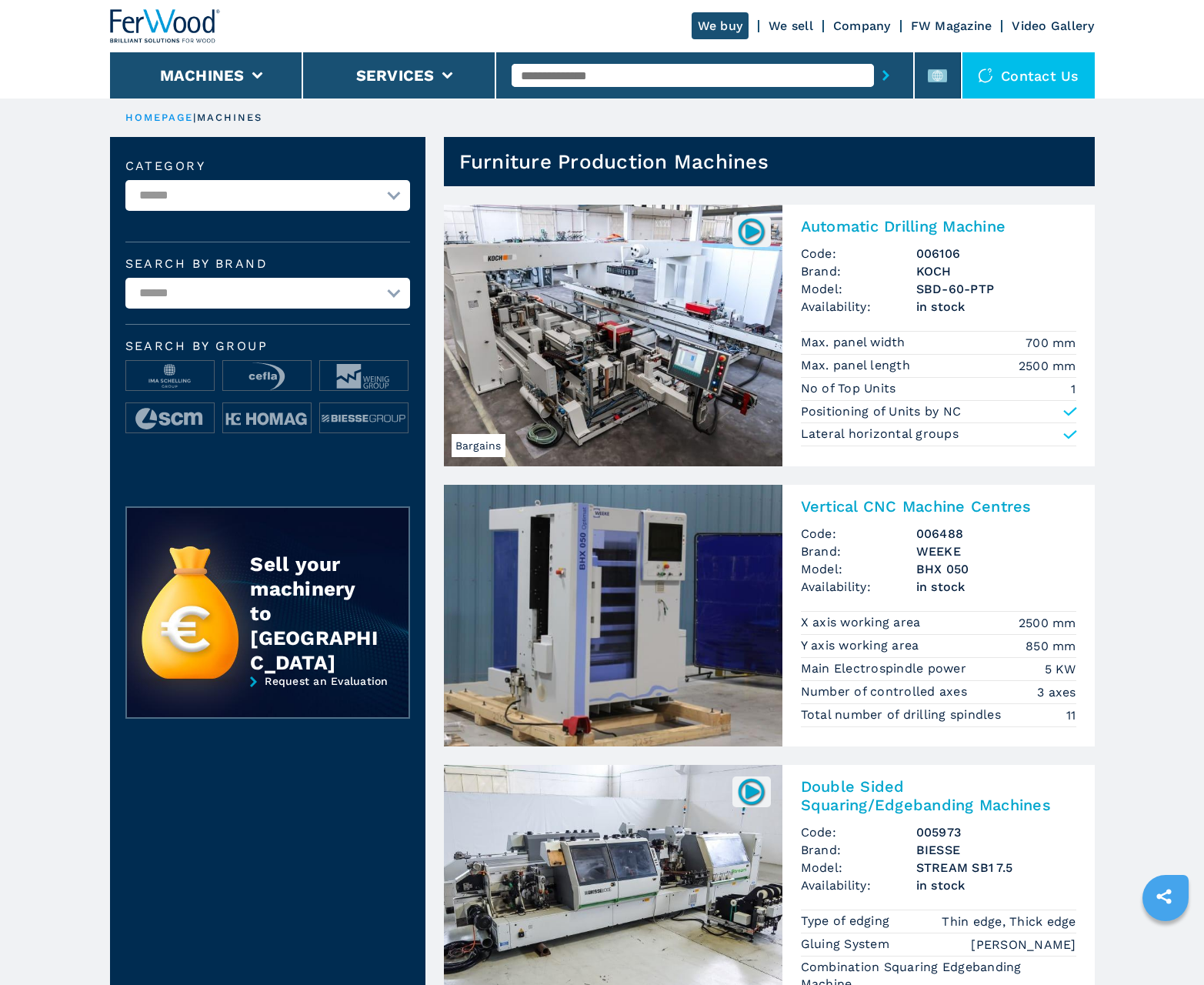
scroll to position [1539, 0]
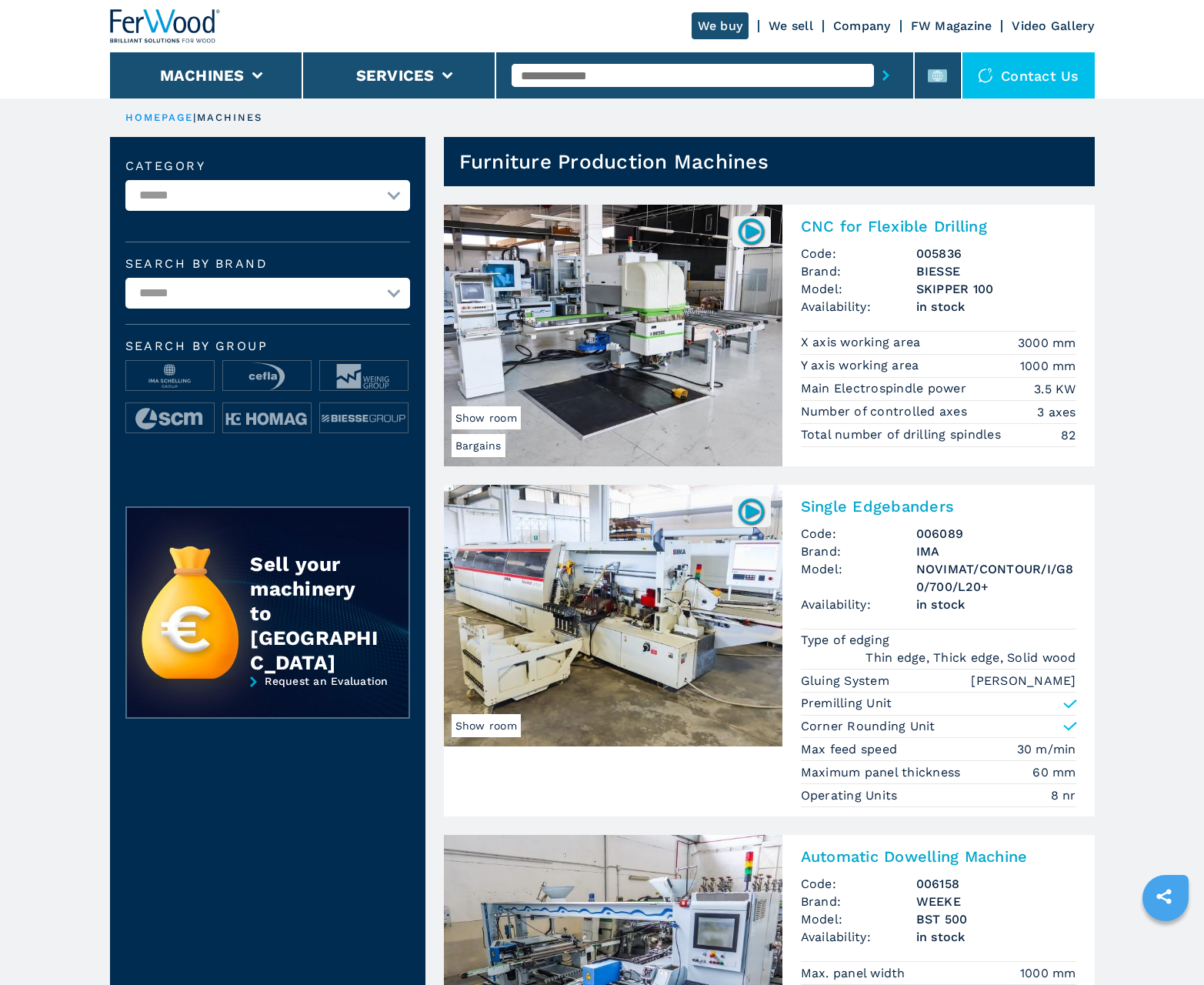
scroll to position [1539, 0]
